Goal: Information Seeking & Learning: Check status

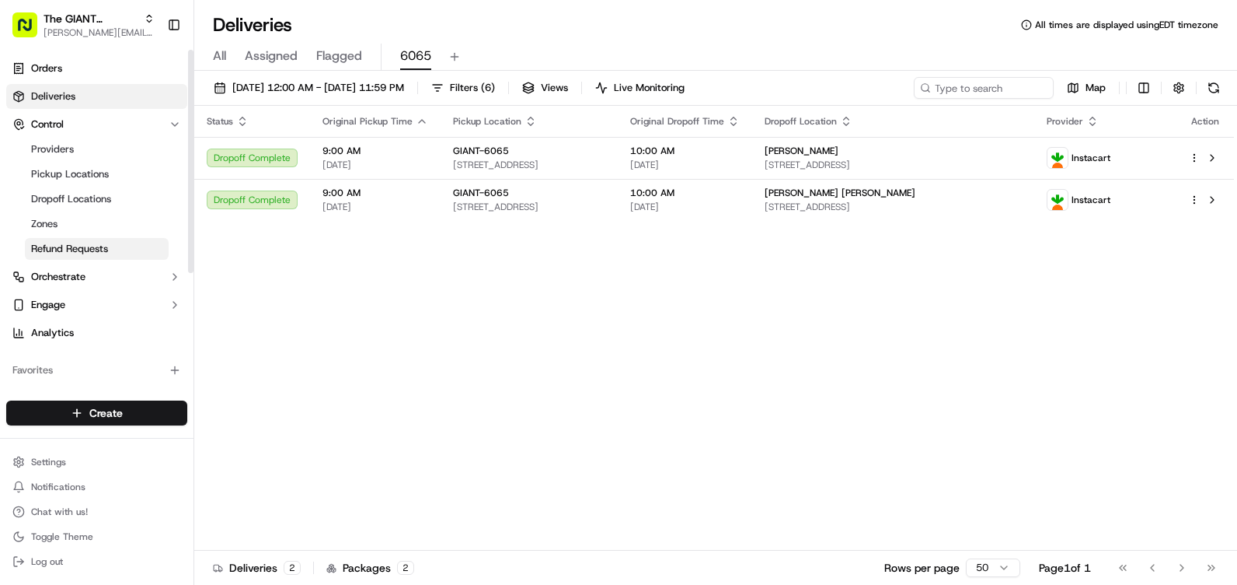
click at [105, 244] on span "Refund Requests" at bounding box center [69, 249] width 77 height 14
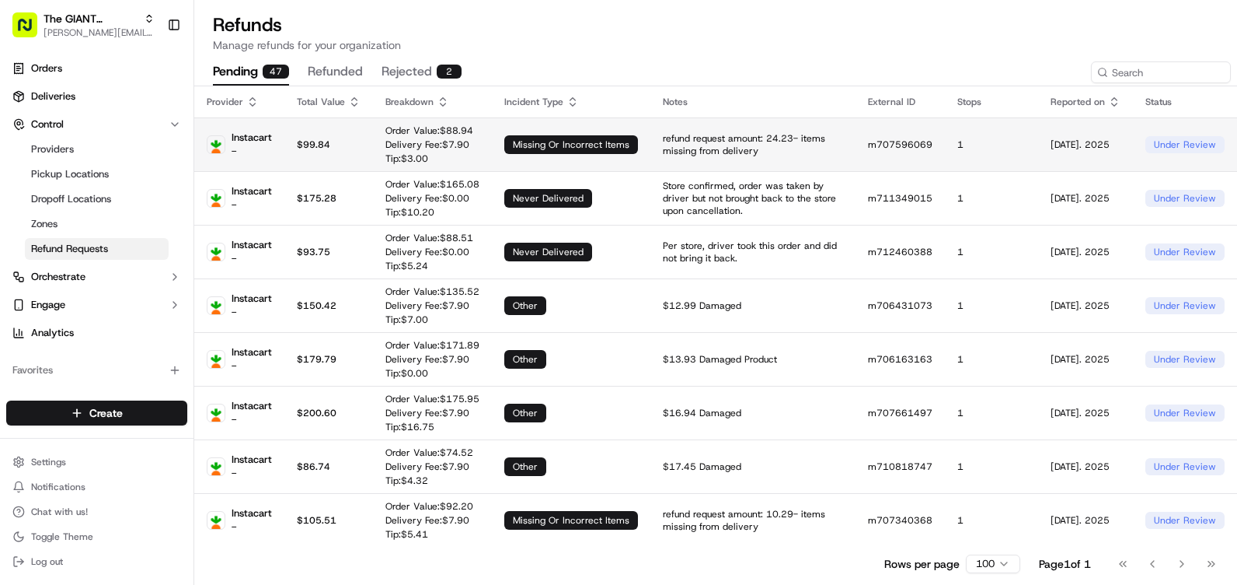
click at [763, 146] on p "refund request amount: 24.23- items missing from delivery" at bounding box center [753, 144] width 180 height 25
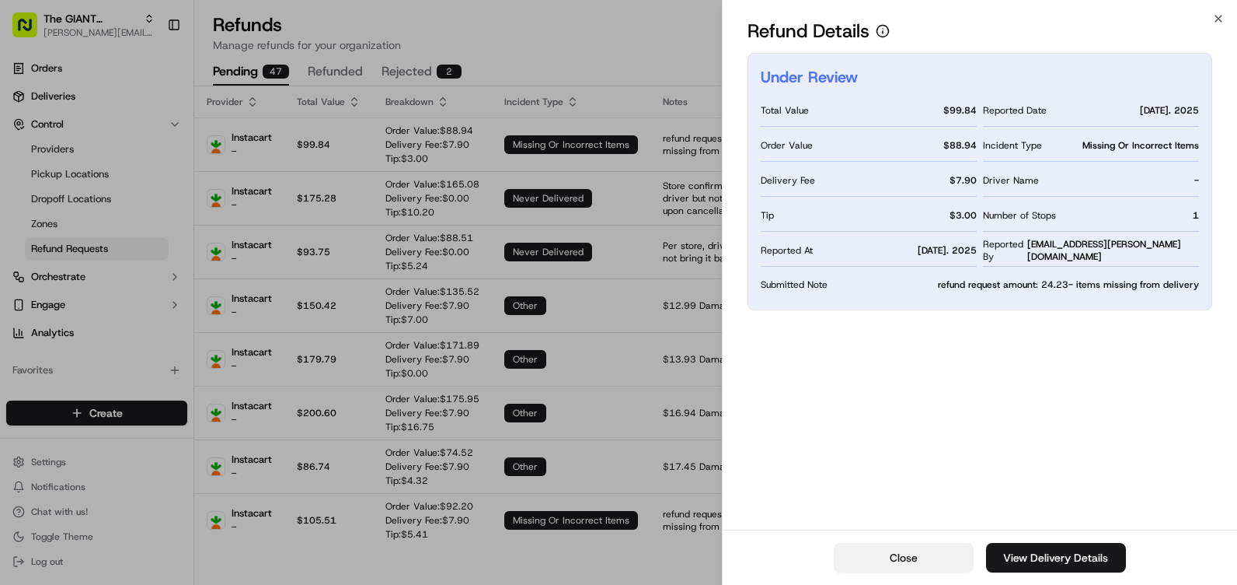
click at [933, 557] on button "Close" at bounding box center [904, 558] width 140 height 30
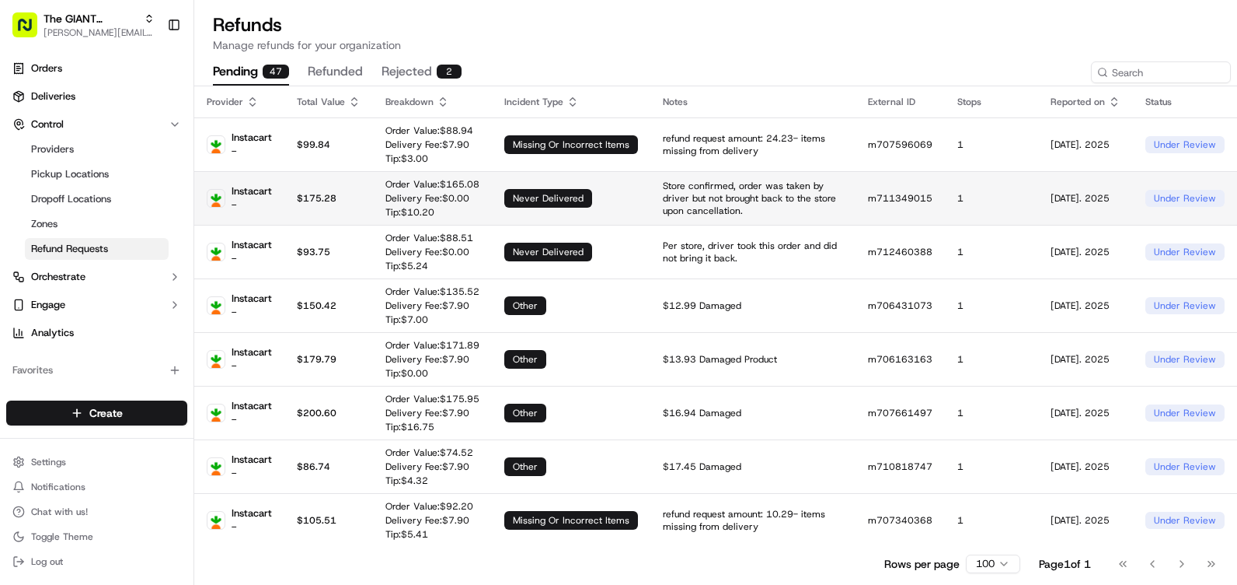
click at [423, 201] on p "Delivery Fee: $ 0.00" at bounding box center [433, 198] width 94 height 12
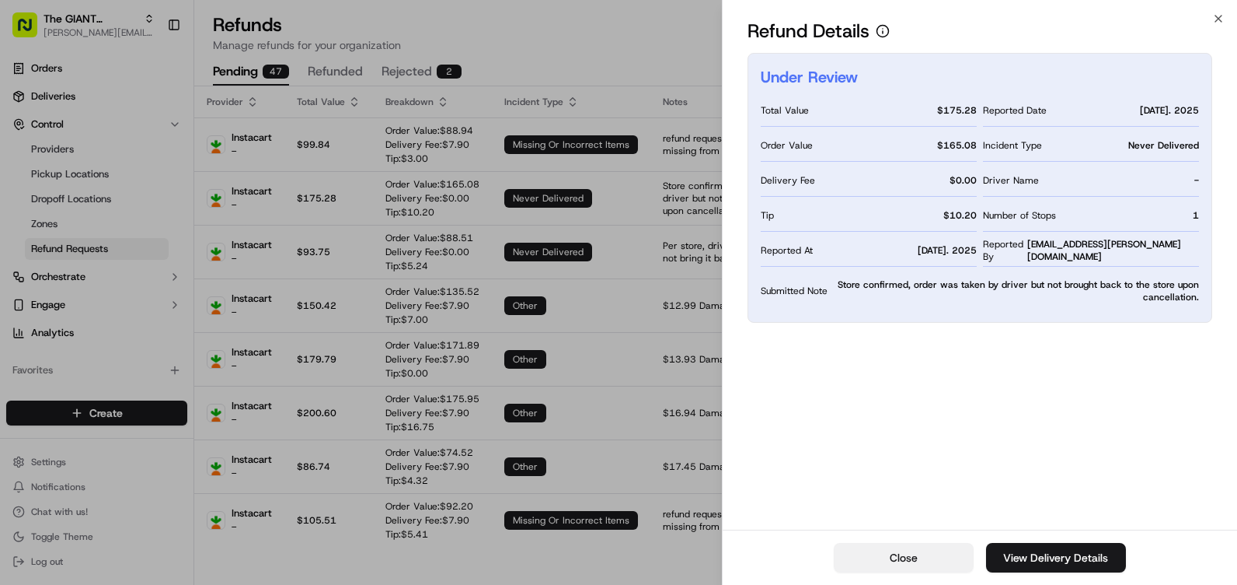
click at [888, 545] on button "Close" at bounding box center [904, 558] width 140 height 30
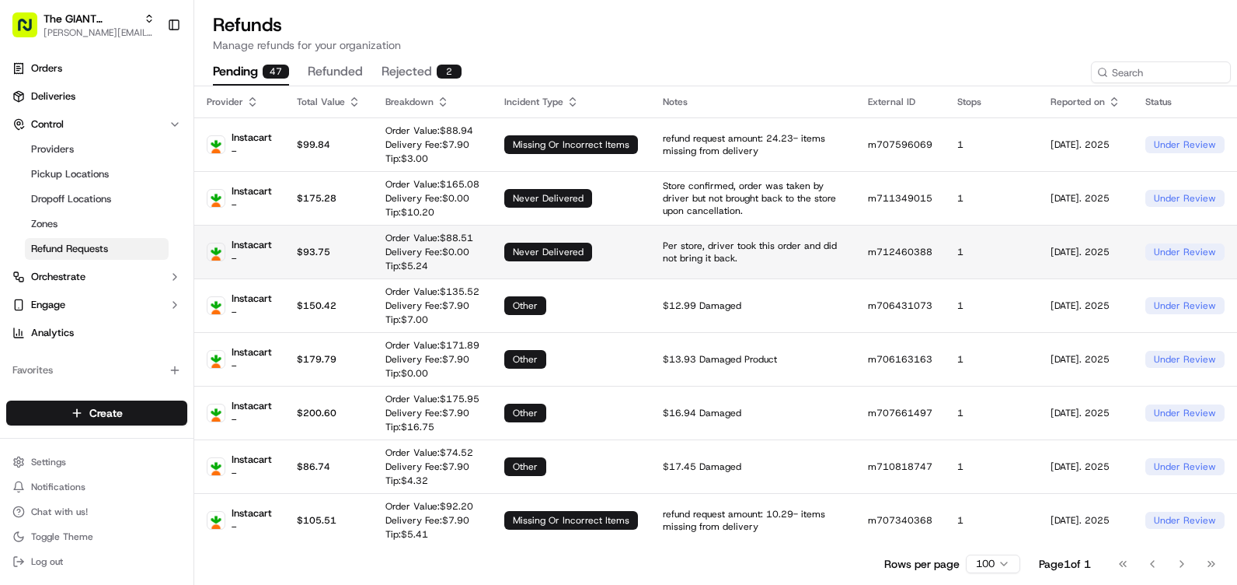
click at [545, 250] on div "never delivered" at bounding box center [548, 252] width 88 height 19
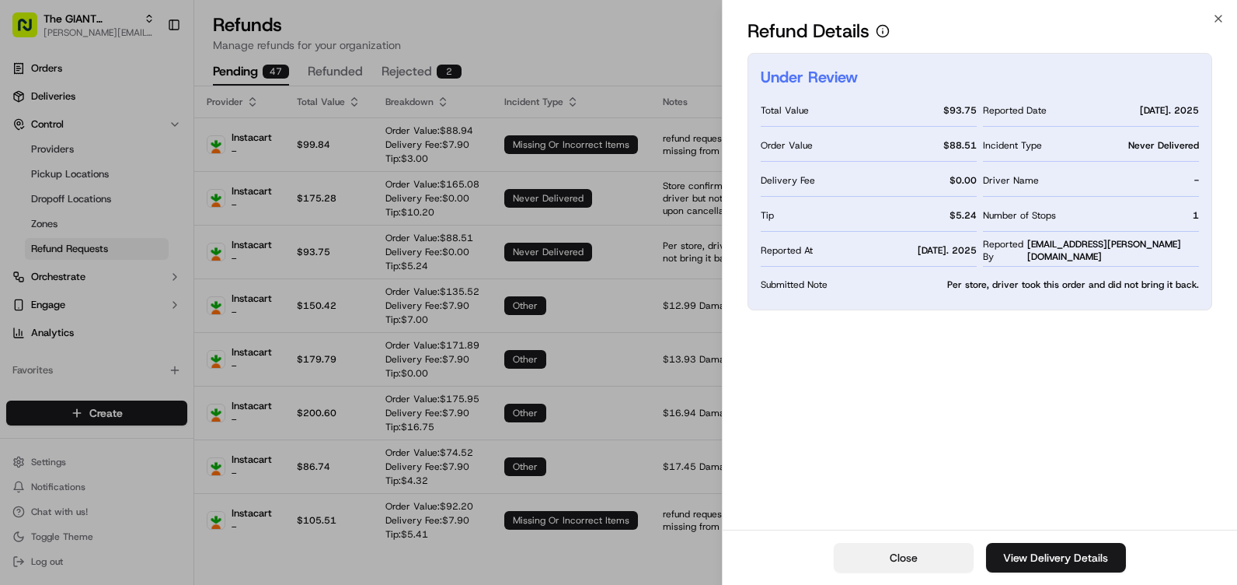
click at [929, 549] on button "Close" at bounding box center [904, 558] width 140 height 30
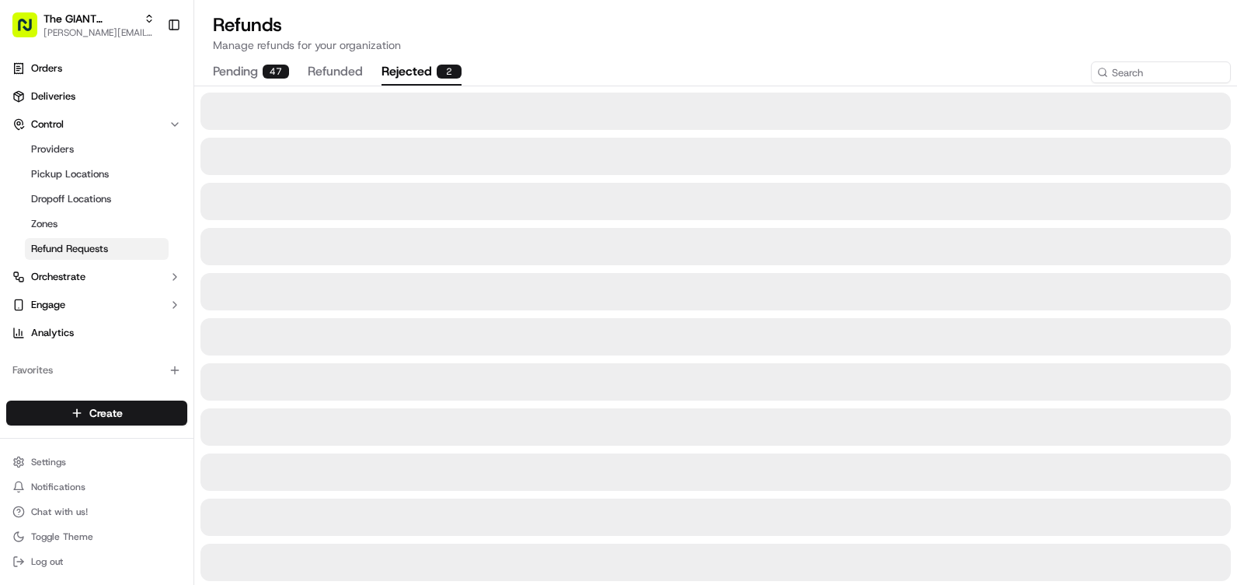
click at [410, 72] on button "rejected 2" at bounding box center [422, 72] width 80 height 26
click at [351, 65] on button "refunded" at bounding box center [335, 72] width 55 height 26
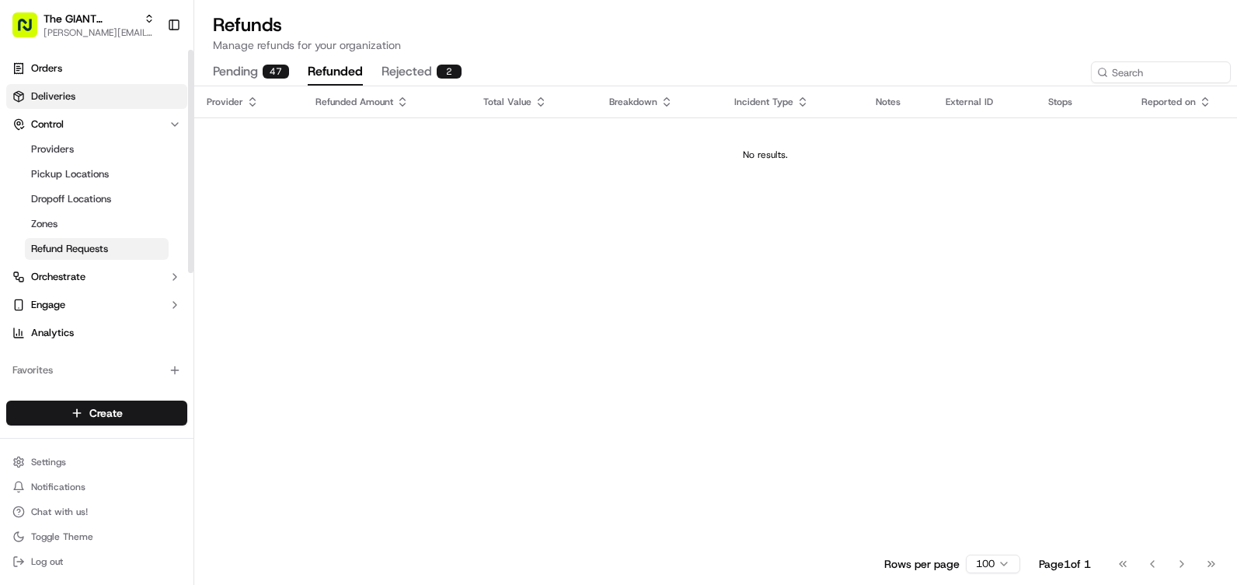
click at [81, 94] on link "Deliveries" at bounding box center [96, 96] width 181 height 25
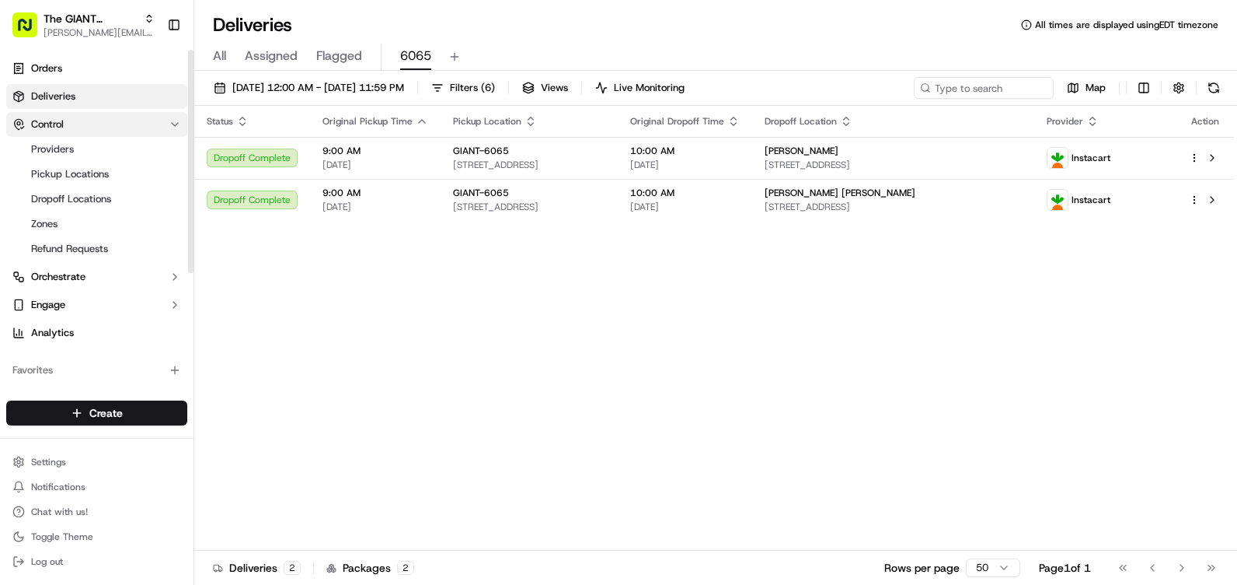
click at [51, 124] on span "Control" at bounding box center [47, 124] width 33 height 14
